Goal: Go to known website: Access a specific website the user already knows

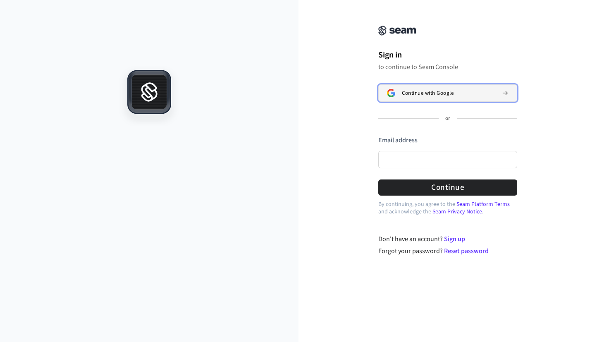
click at [454, 94] on span "Continue with Google" at bounding box center [428, 93] width 52 height 7
